Goal: Task Accomplishment & Management: Complete application form

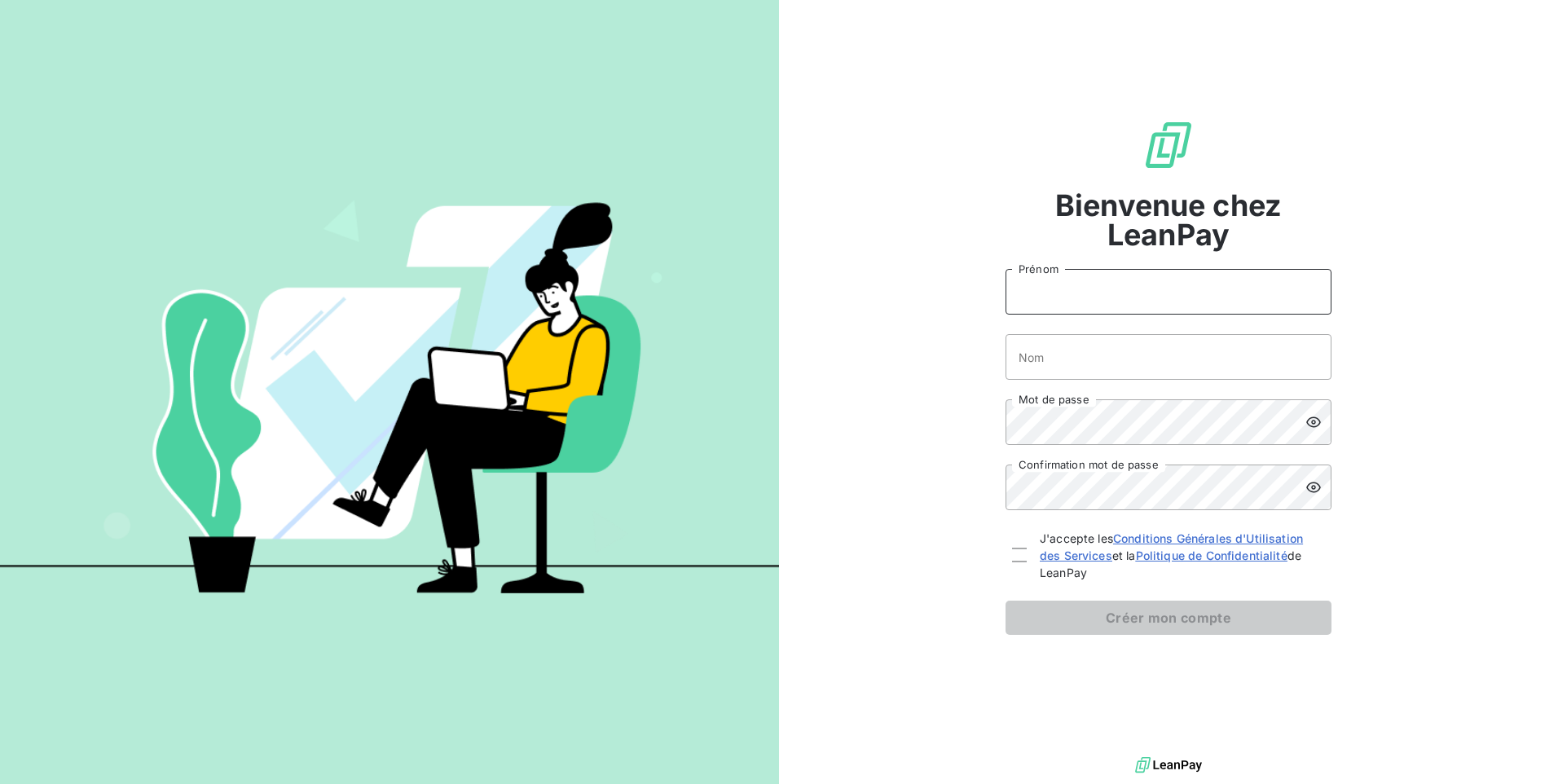
click at [1089, 289] on input "Prénom" at bounding box center [1169, 292] width 326 height 46
type input "Bryan"
click at [1061, 356] on input "Nom" at bounding box center [1169, 357] width 326 height 46
type input "Nkeanglefack"
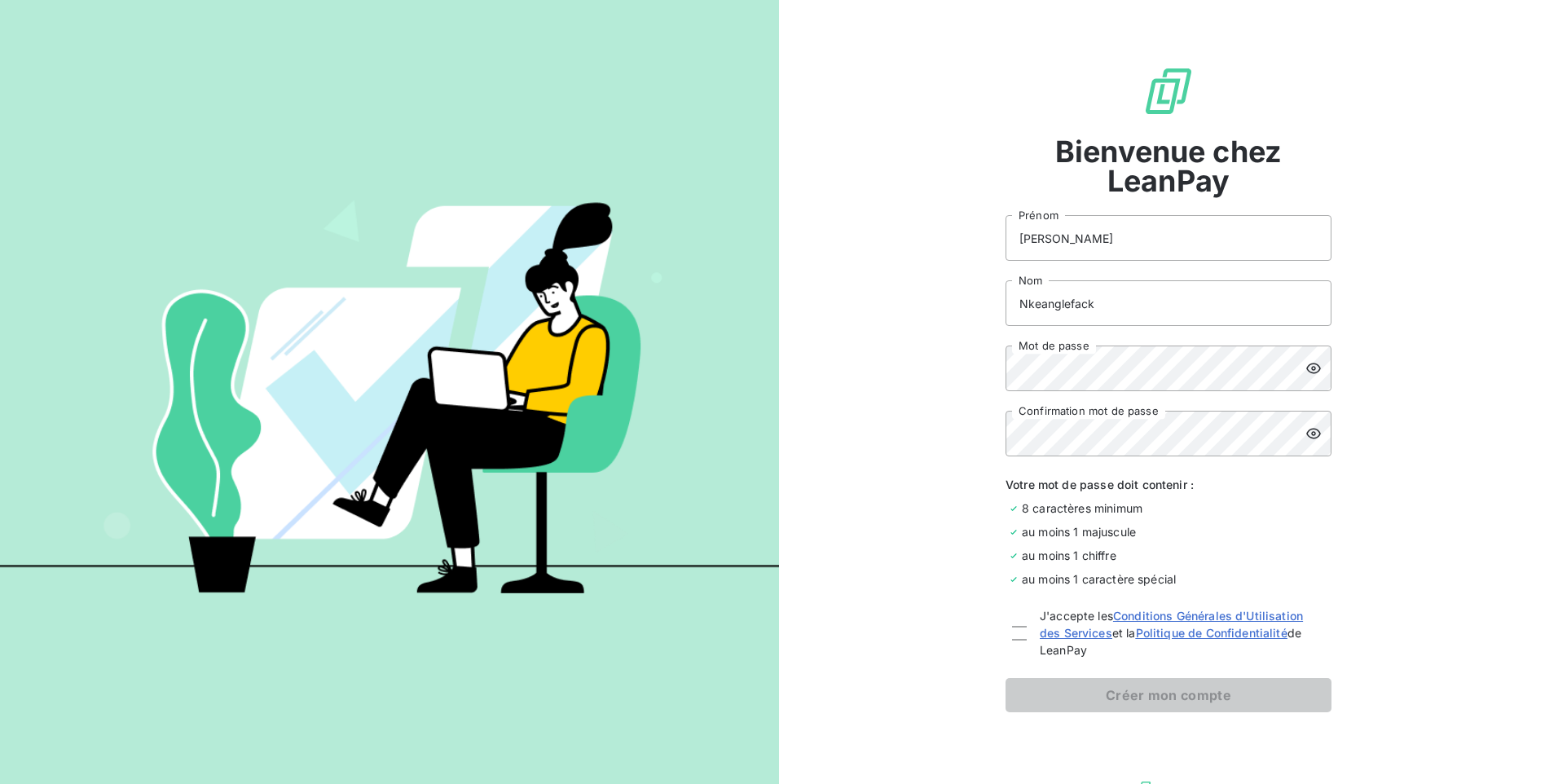
click at [1308, 372] on icon at bounding box center [1314, 368] width 16 height 16
click at [1312, 428] on icon at bounding box center [1314, 433] width 16 height 16
click at [1015, 629] on div at bounding box center [1019, 632] width 14 height 14
checkbox input "true"
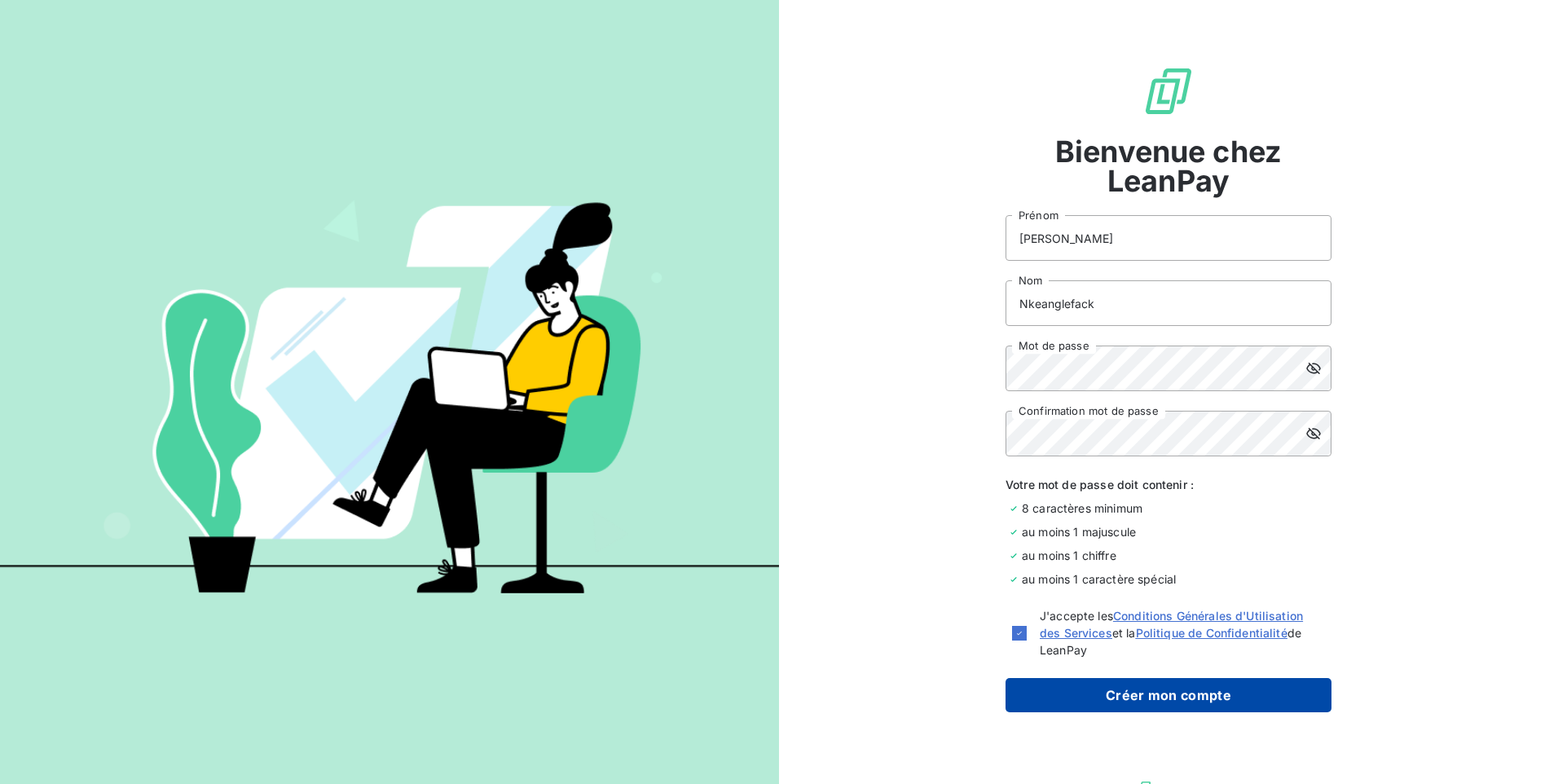
click at [1118, 696] on button "Créer mon compte" at bounding box center [1169, 695] width 326 height 34
